Goal: Information Seeking & Learning: Learn about a topic

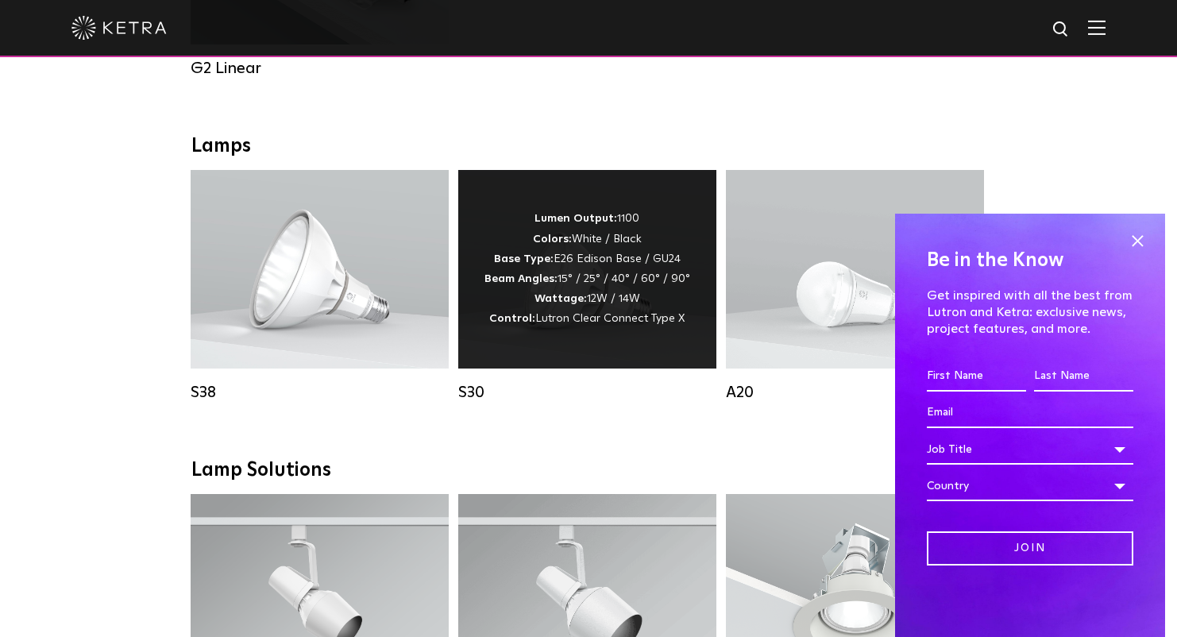
scroll to position [1100, 0]
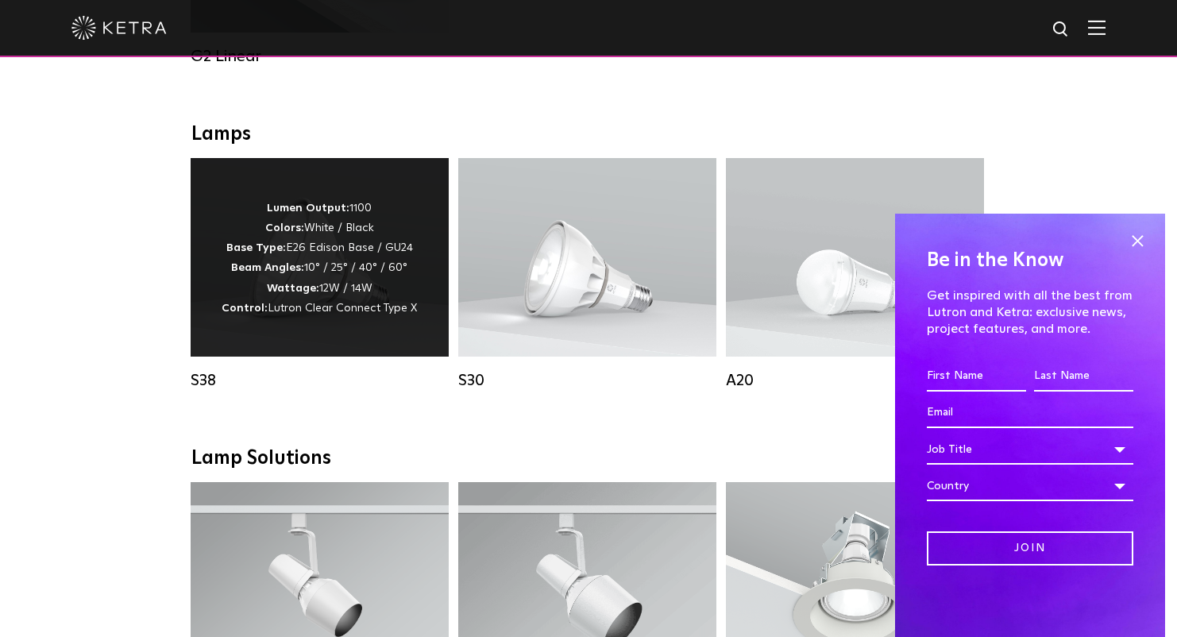
click at [299, 262] on p "Lumen Output: 1100 Colors: White / Black Base Type: E26 Edison Base / GU24 Beam…" at bounding box center [319, 259] width 195 height 120
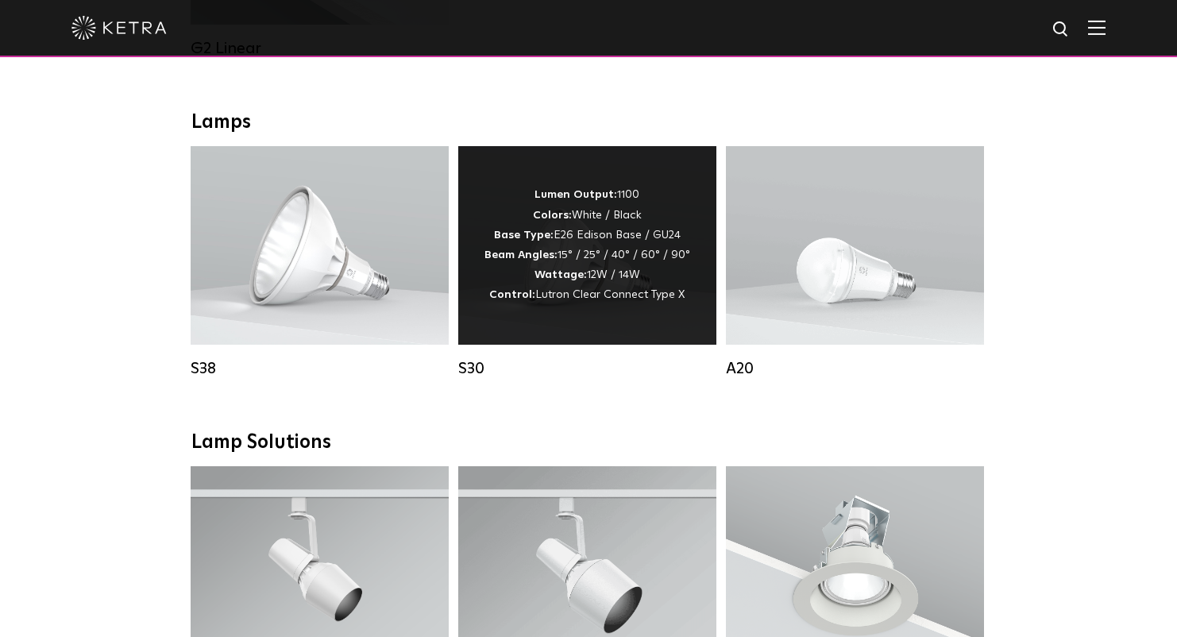
click at [614, 288] on div "Lumen Output: 1100 Colors: White / Black Base Type: E26 Edison Base / GU24 Beam…" at bounding box center [588, 245] width 206 height 120
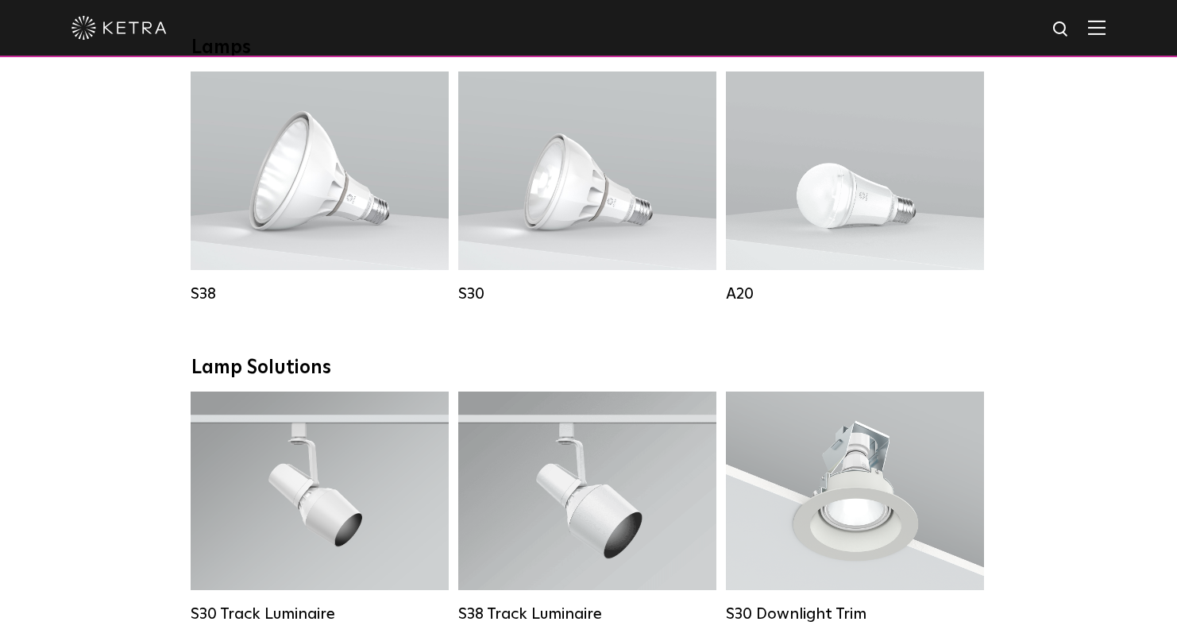
scroll to position [1095, 0]
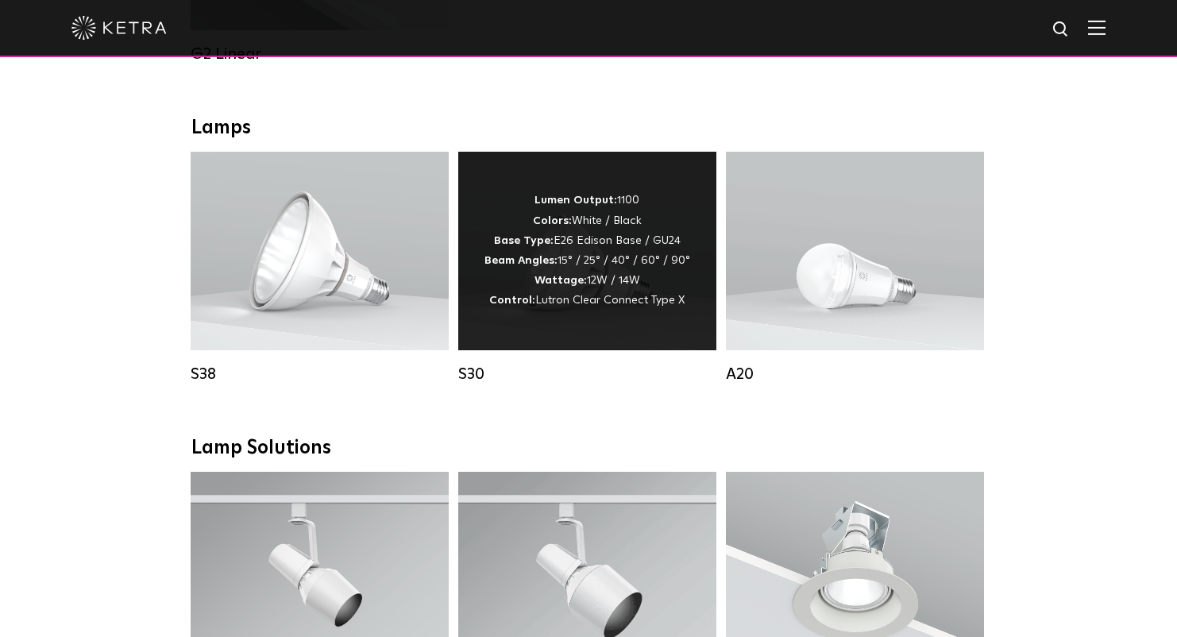
click at [573, 214] on div "Lumen Output: 1100 Colors: White / Black Base Type: E26 Edison Base / GU24 Beam…" at bounding box center [588, 251] width 206 height 120
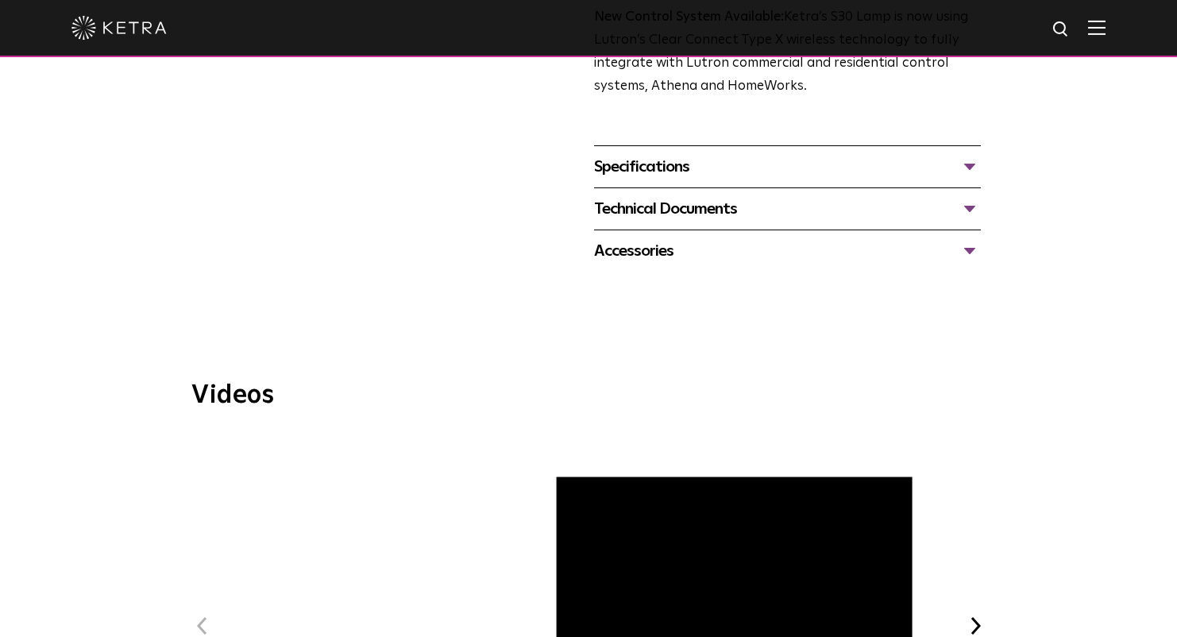
scroll to position [612, 0]
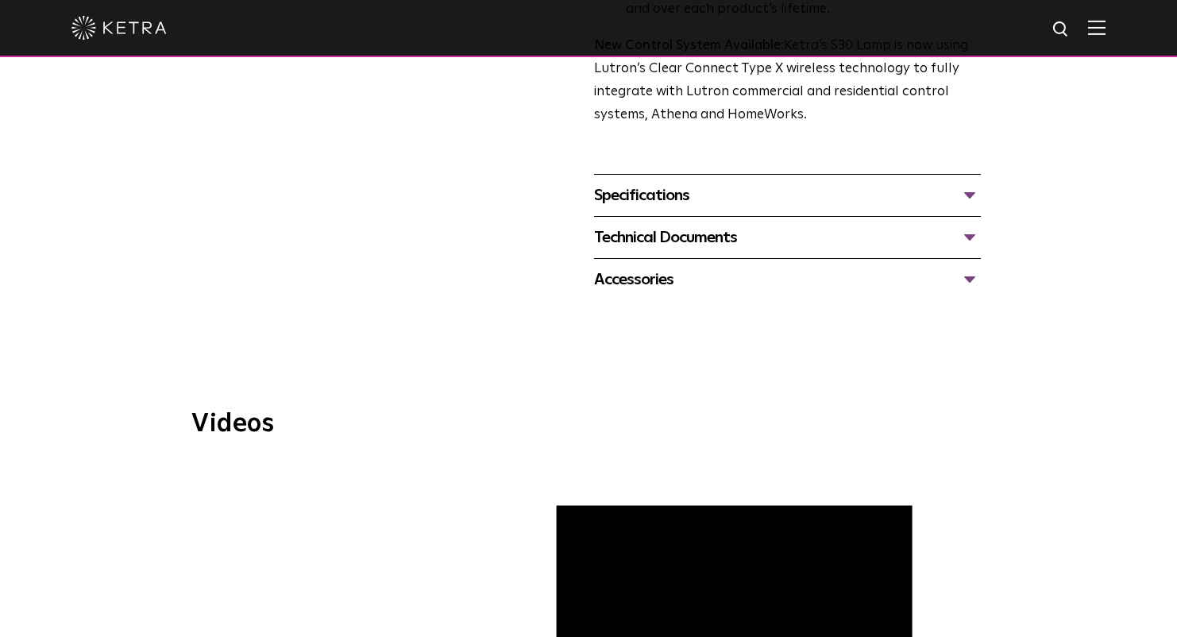
click at [653, 280] on div "Accessories" at bounding box center [787, 279] width 387 height 25
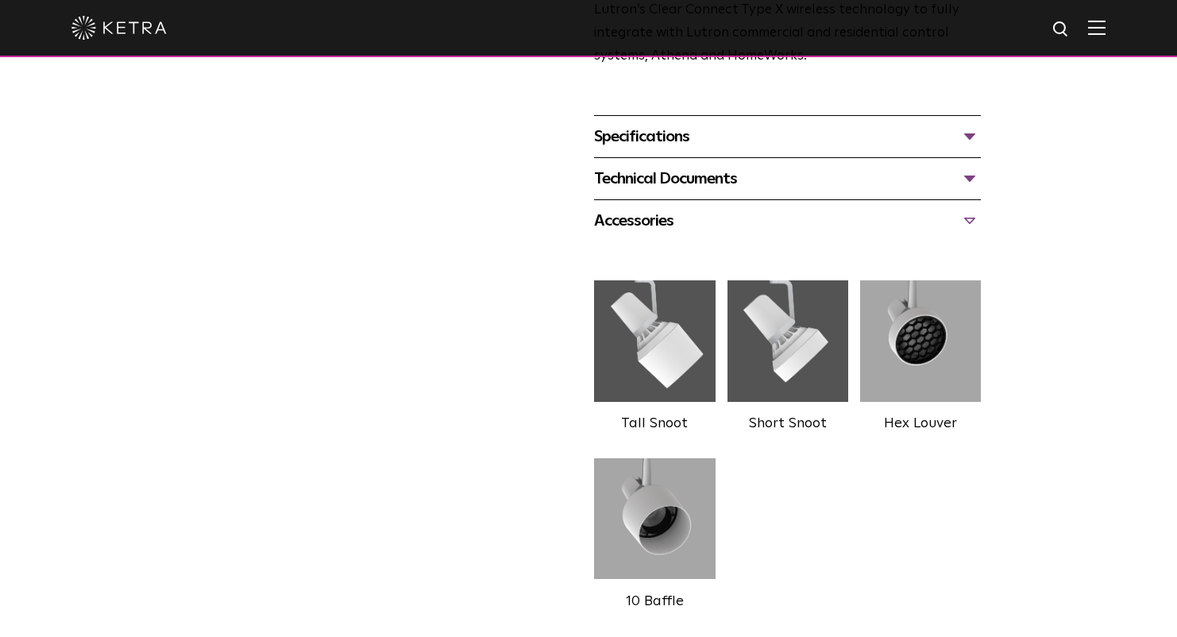
scroll to position [703, 0]
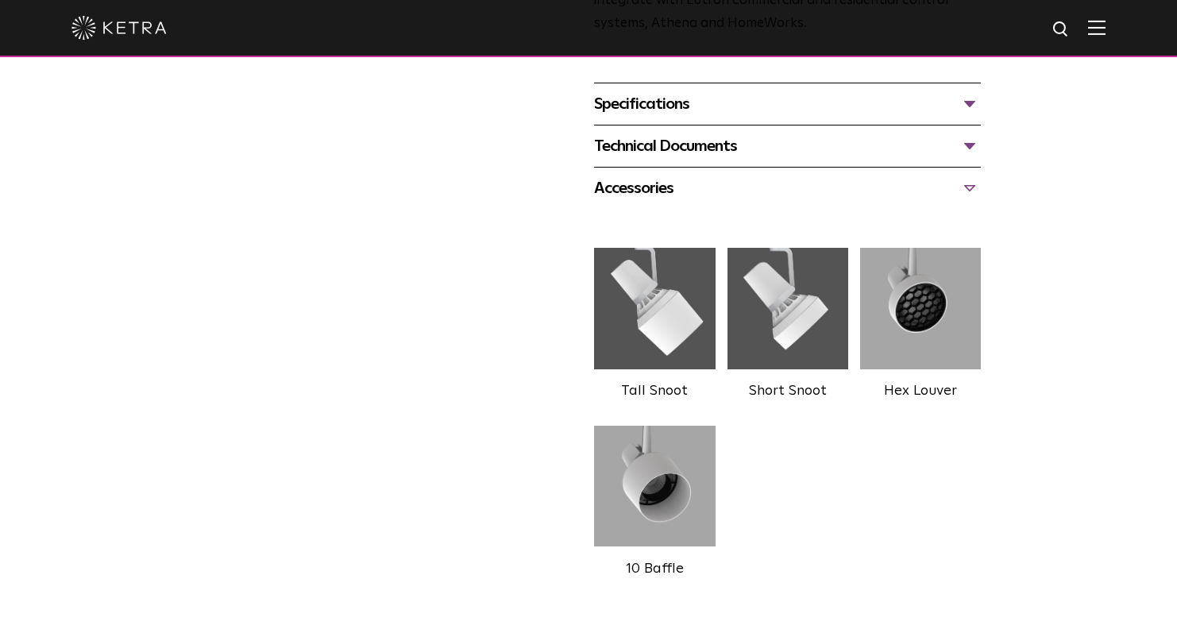
click at [972, 103] on div "Specifications" at bounding box center [787, 103] width 387 height 25
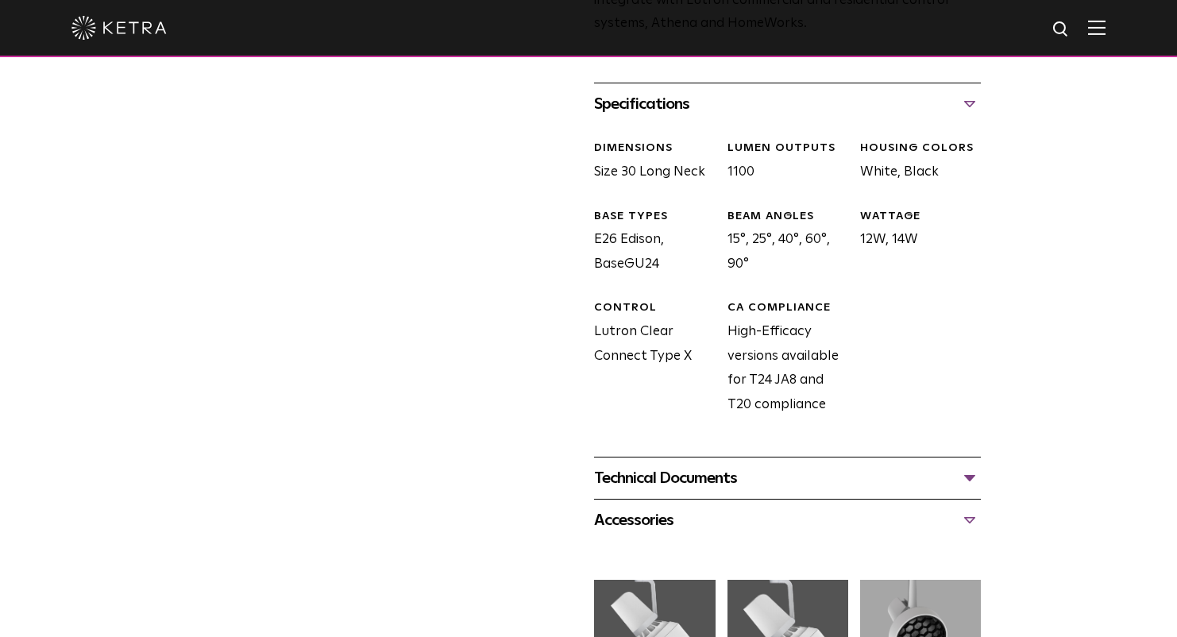
click at [742, 477] on div "Technical Documents" at bounding box center [787, 477] width 387 height 25
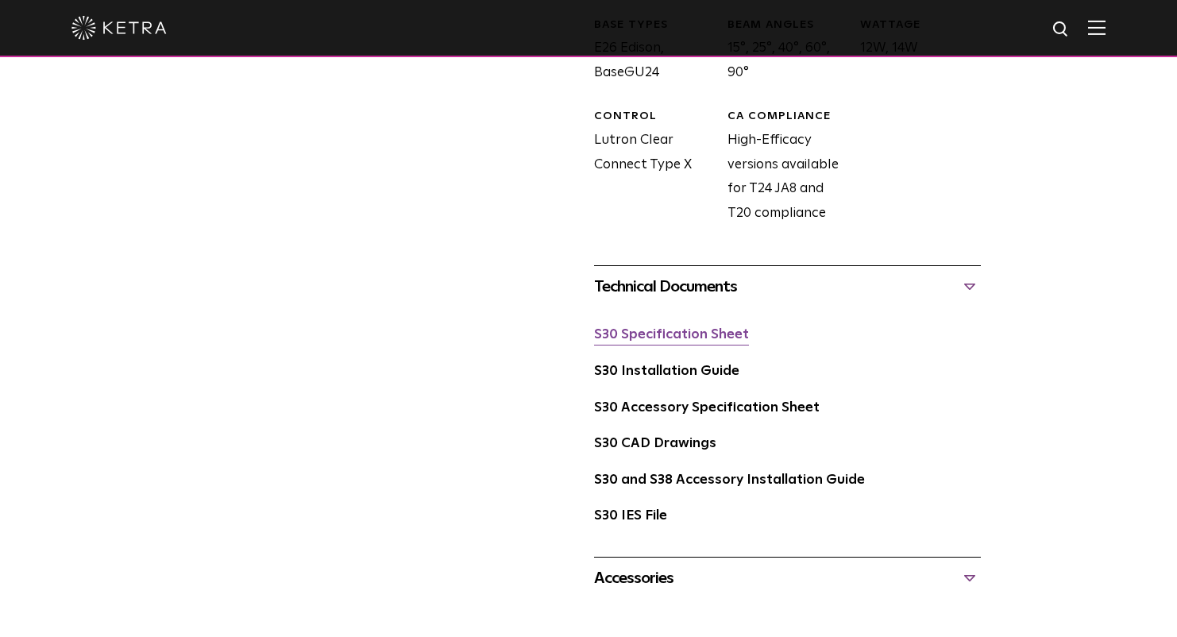
scroll to position [904, 0]
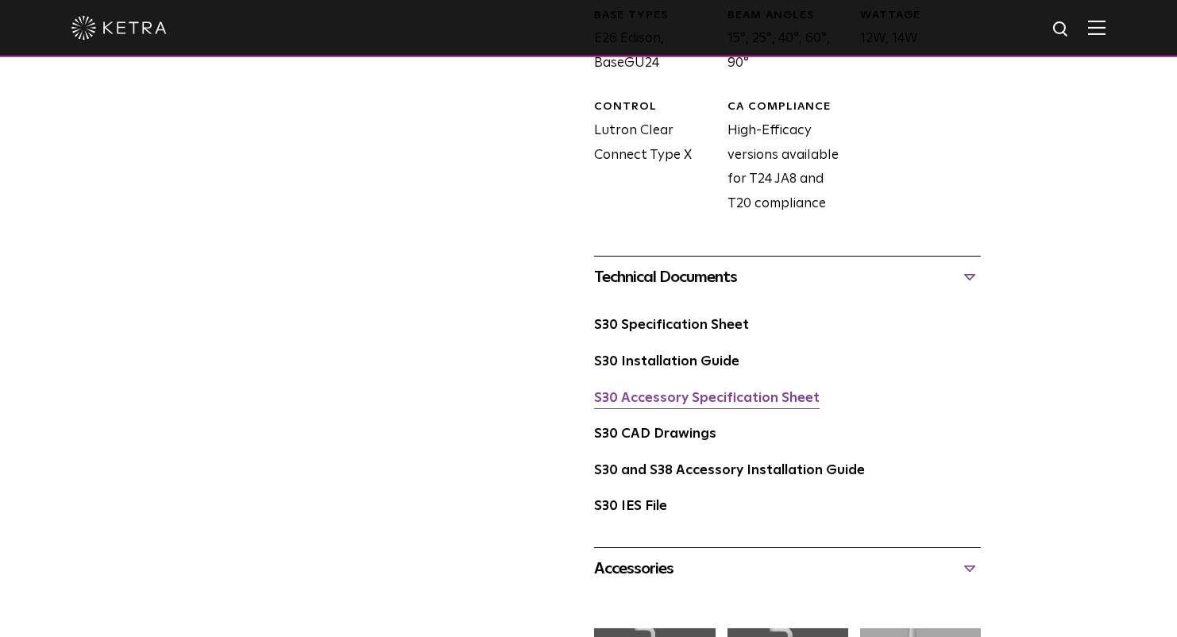
click at [724, 404] on link "S30 Accessory Specification Sheet" at bounding box center [707, 399] width 226 height 14
click at [671, 324] on link "S30 Specification Sheet" at bounding box center [671, 326] width 155 height 14
